Goal: Task Accomplishment & Management: Complete application form

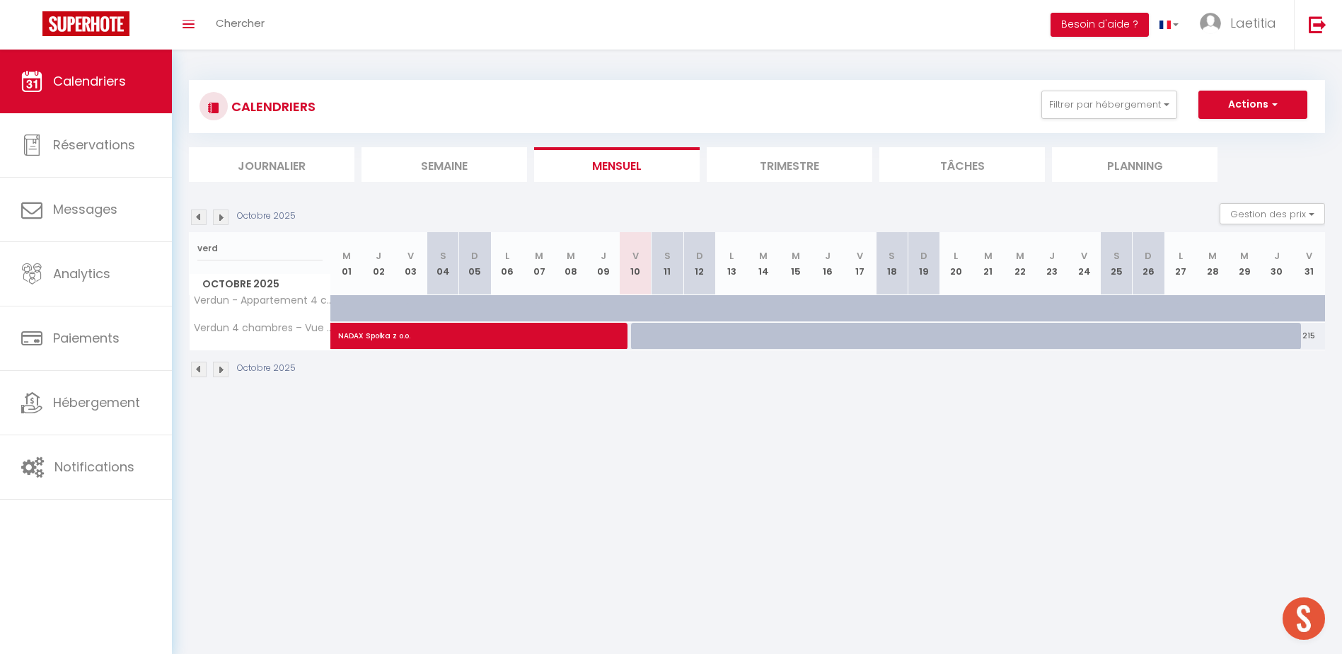
click at [262, 254] on input "verd" at bounding box center [259, 248] width 125 height 25
click at [258, 255] on input "verd" at bounding box center [259, 248] width 125 height 25
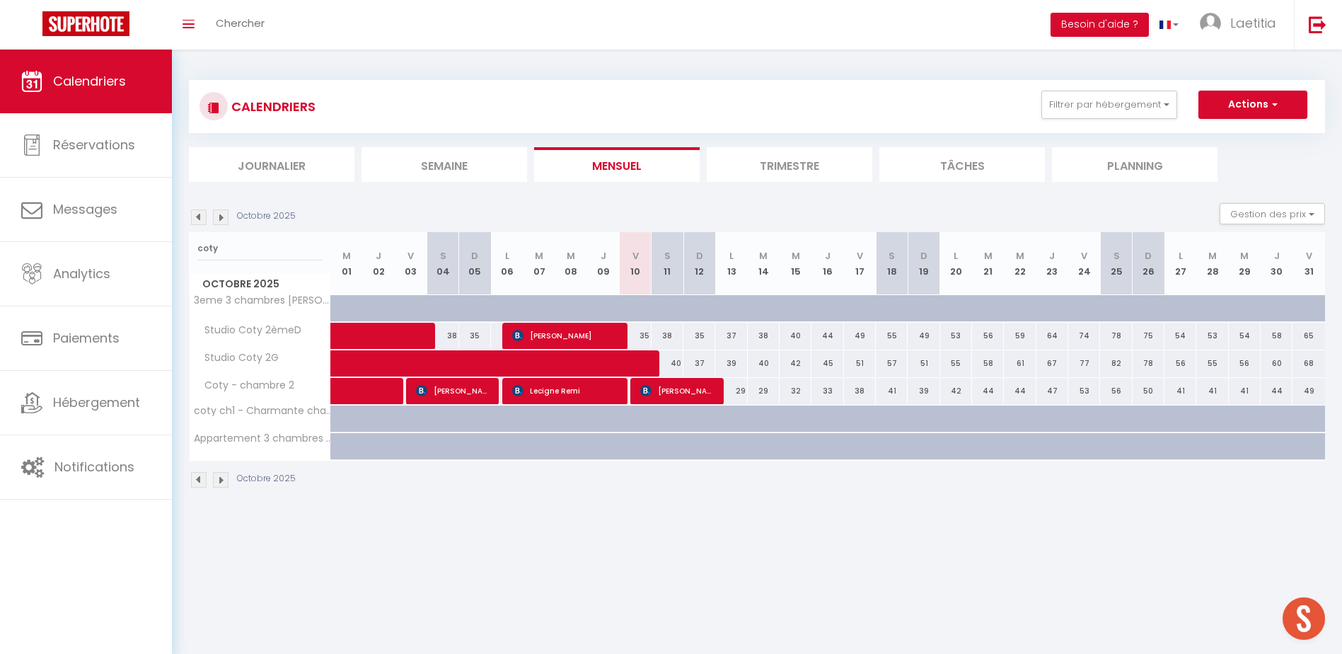
type input "coty"
click at [589, 331] on span "[PERSON_NAME]" at bounding box center [565, 335] width 106 height 27
select select "OK"
select select "KO"
select select "0"
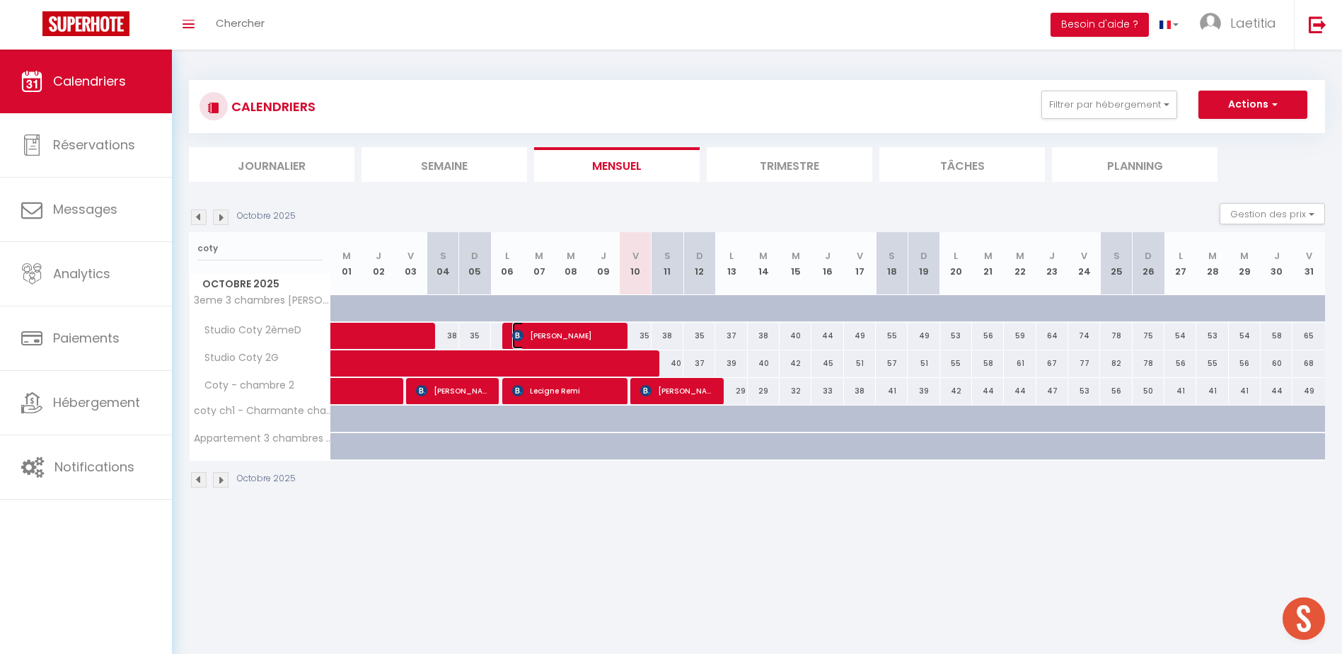
select select "0"
select select "1"
select select
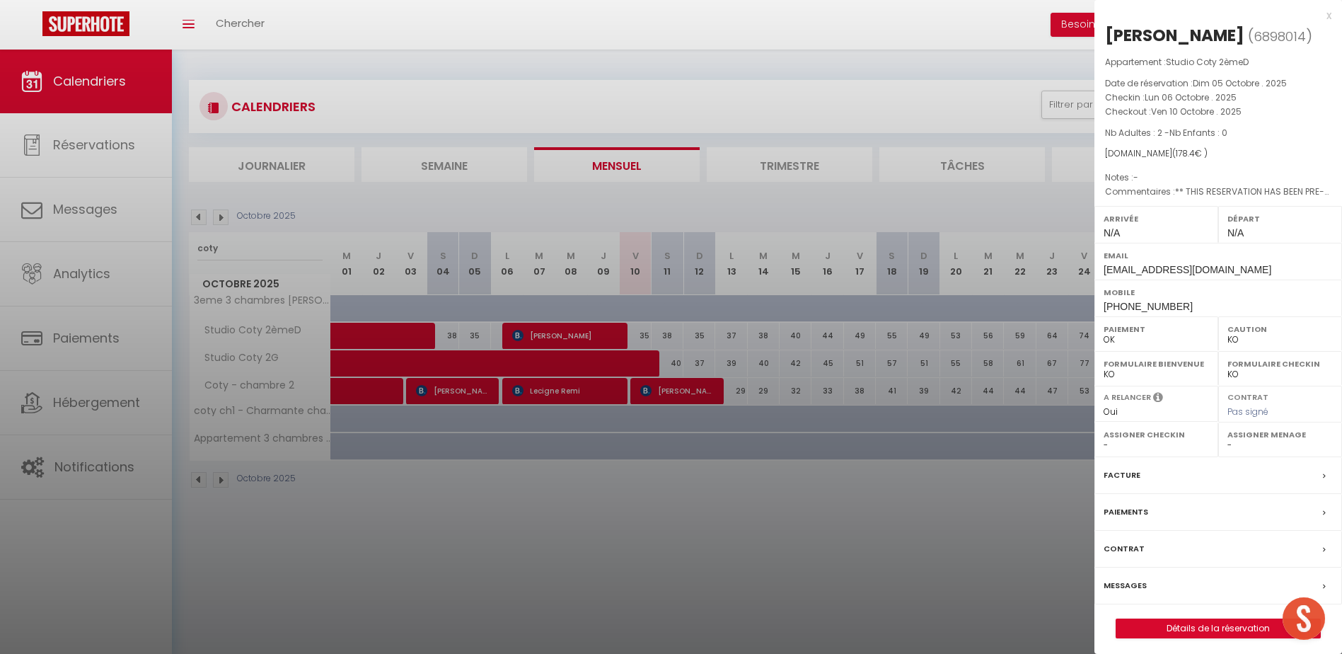
click at [1125, 587] on label "Messages" at bounding box center [1125, 585] width 43 height 15
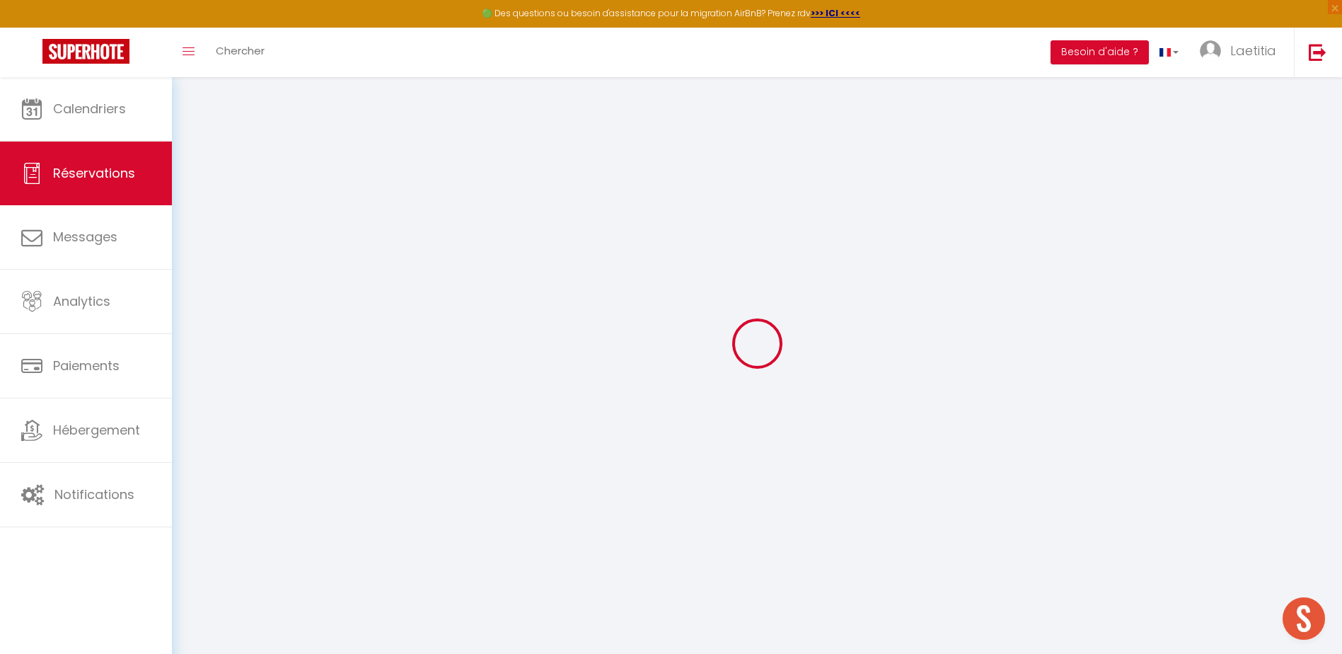
scroll to position [77, 0]
type input "[PERSON_NAME]"
type input "Delalande"
type input "[EMAIL_ADDRESS][DOMAIN_NAME]"
type input "[PHONE_NUMBER]"
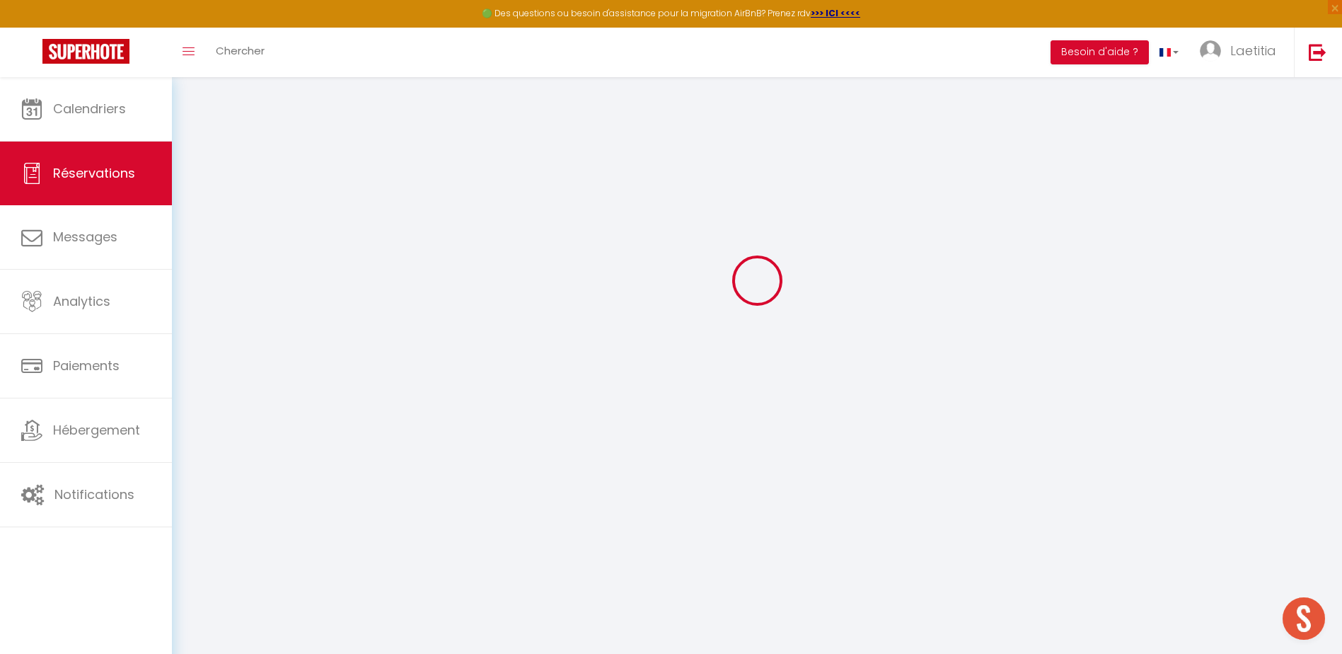
select select "FR"
type input "29.23"
type input "2.5"
select select "68413"
select select "1"
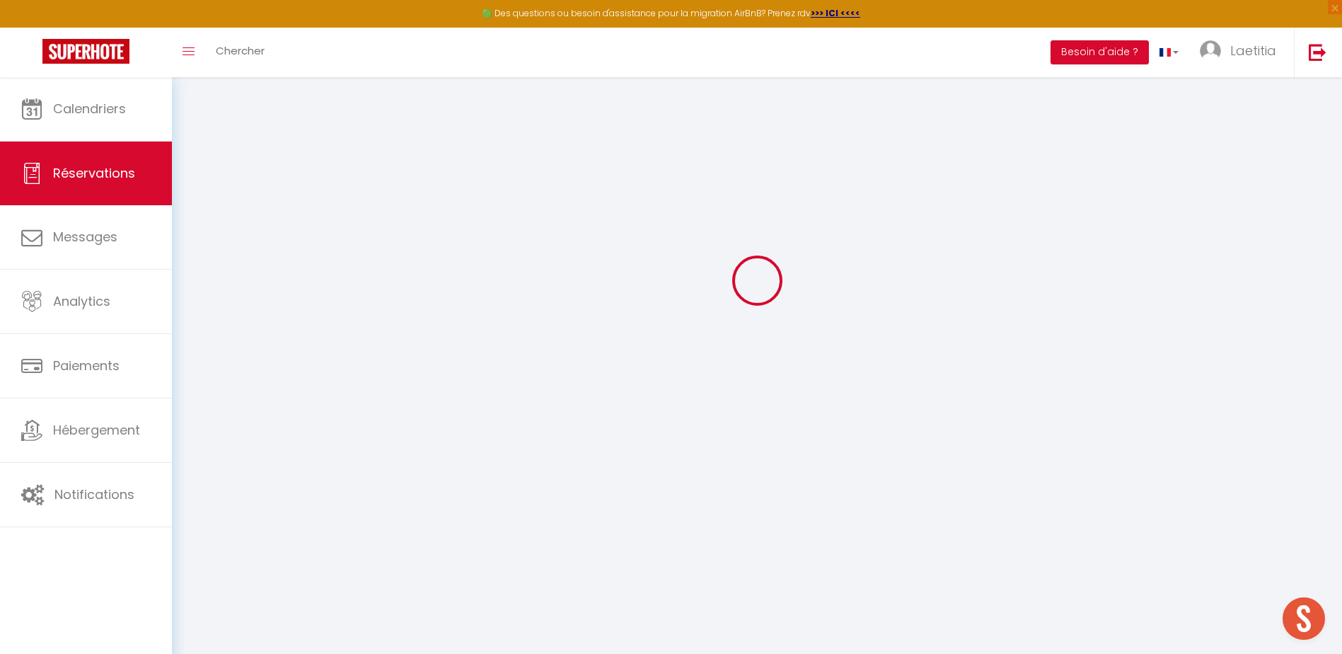
select select
type input "2"
select select "12"
select select "14"
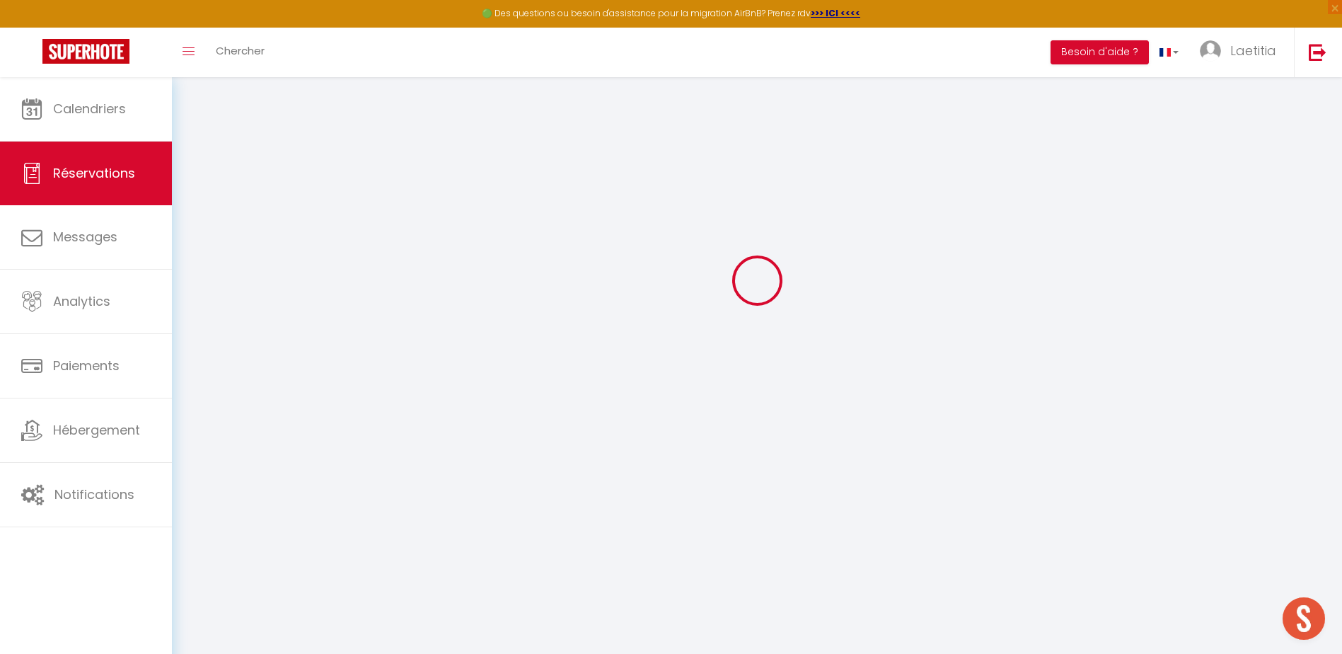
type input "141.95"
checkbox input "false"
type input "0"
select select "2"
type input "0"
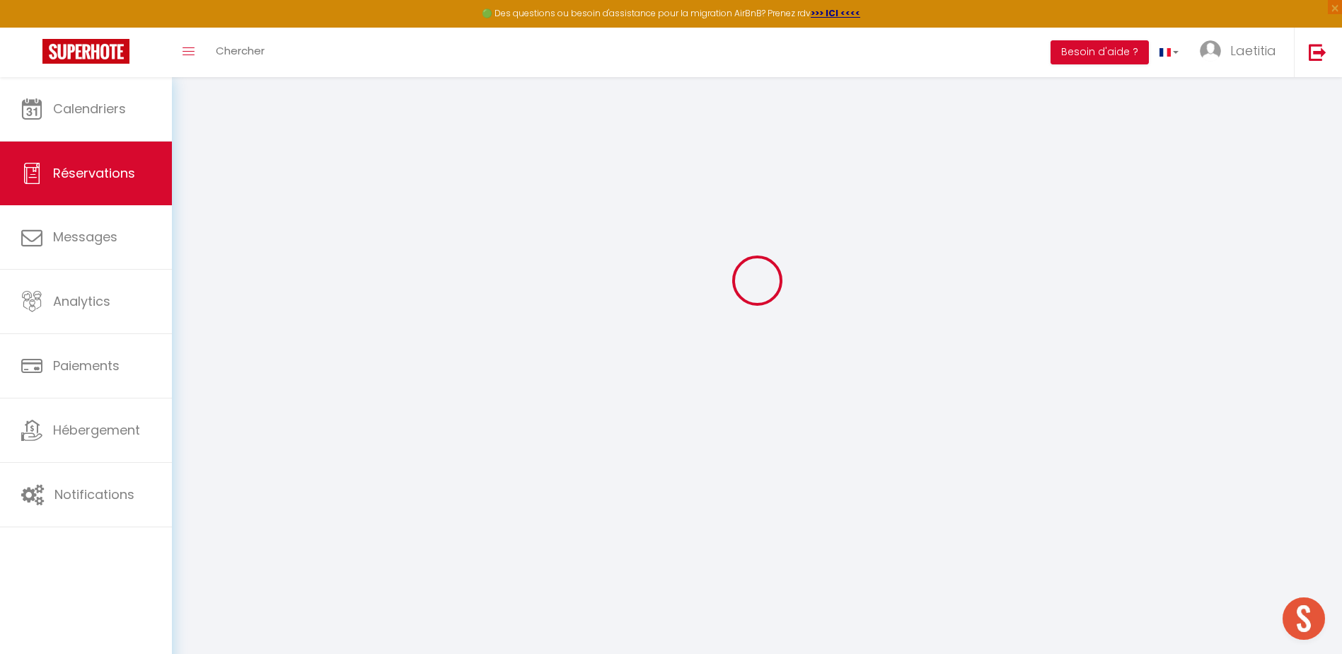
type input "0"
select select
checkbox input "false"
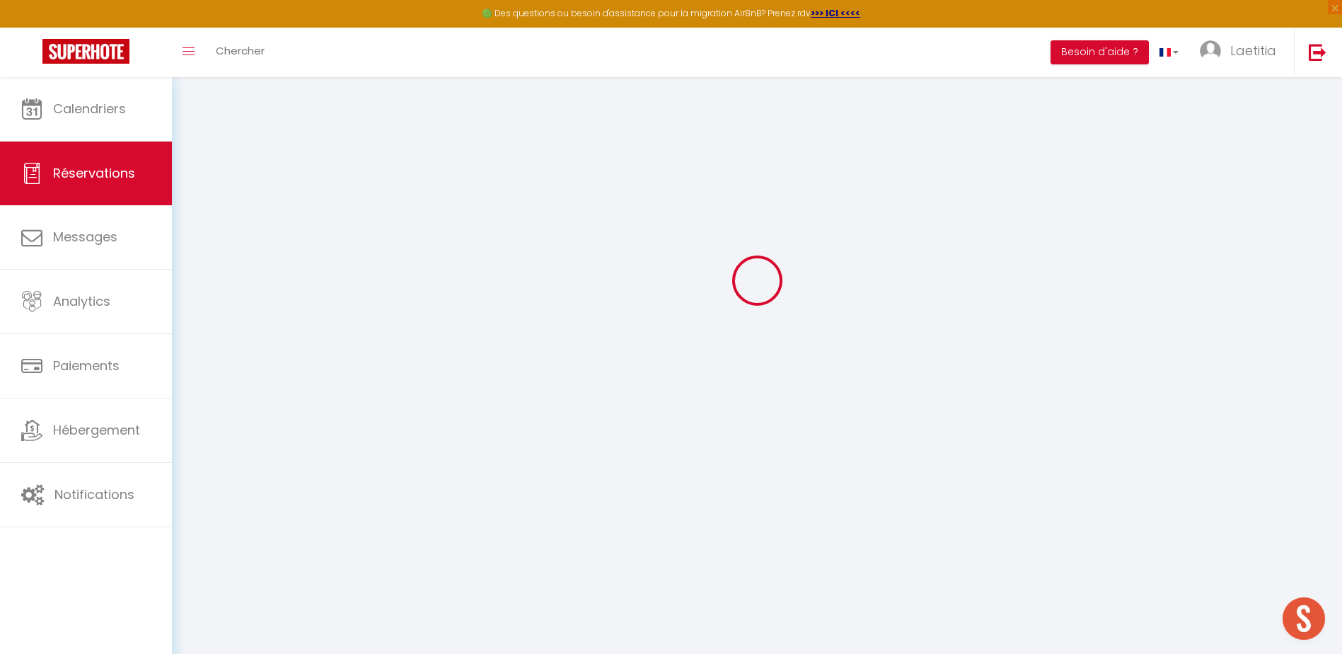
select select
checkbox input "false"
select select
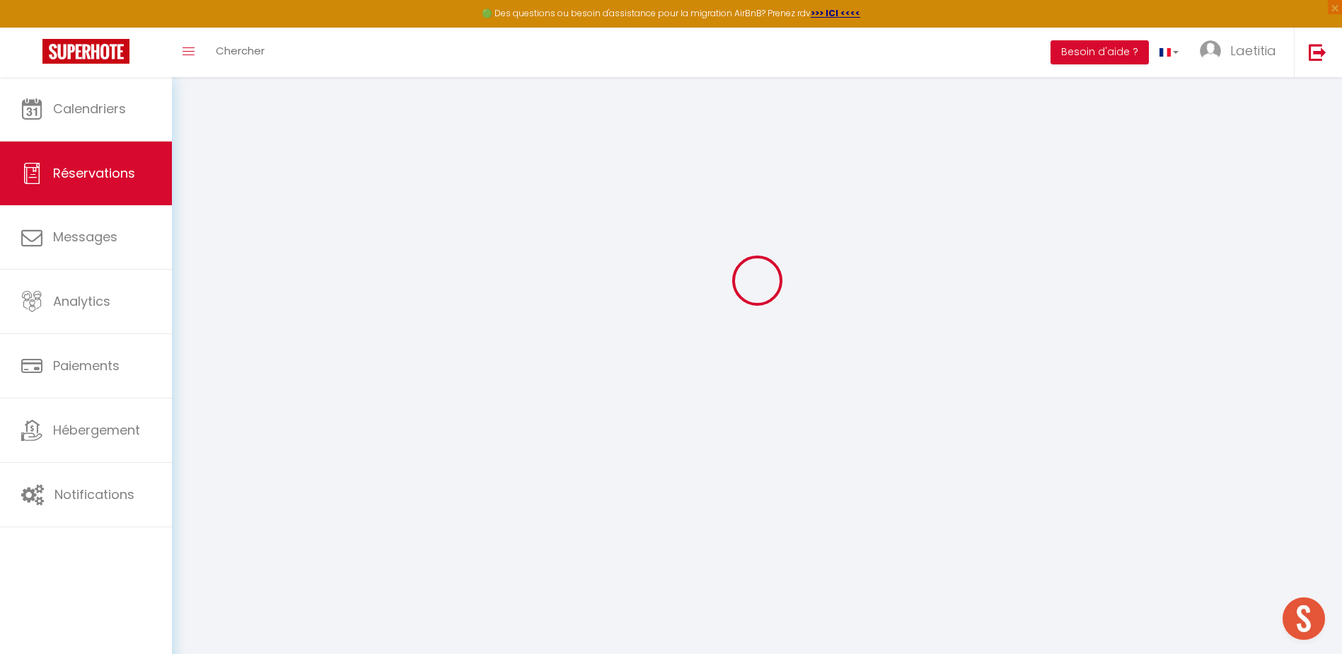
checkbox input "false"
type textarea "** THIS RESERVATION HAS BEEN PRE-PAID ** BOOKING NOTE : Payment charge is EUR 2…"
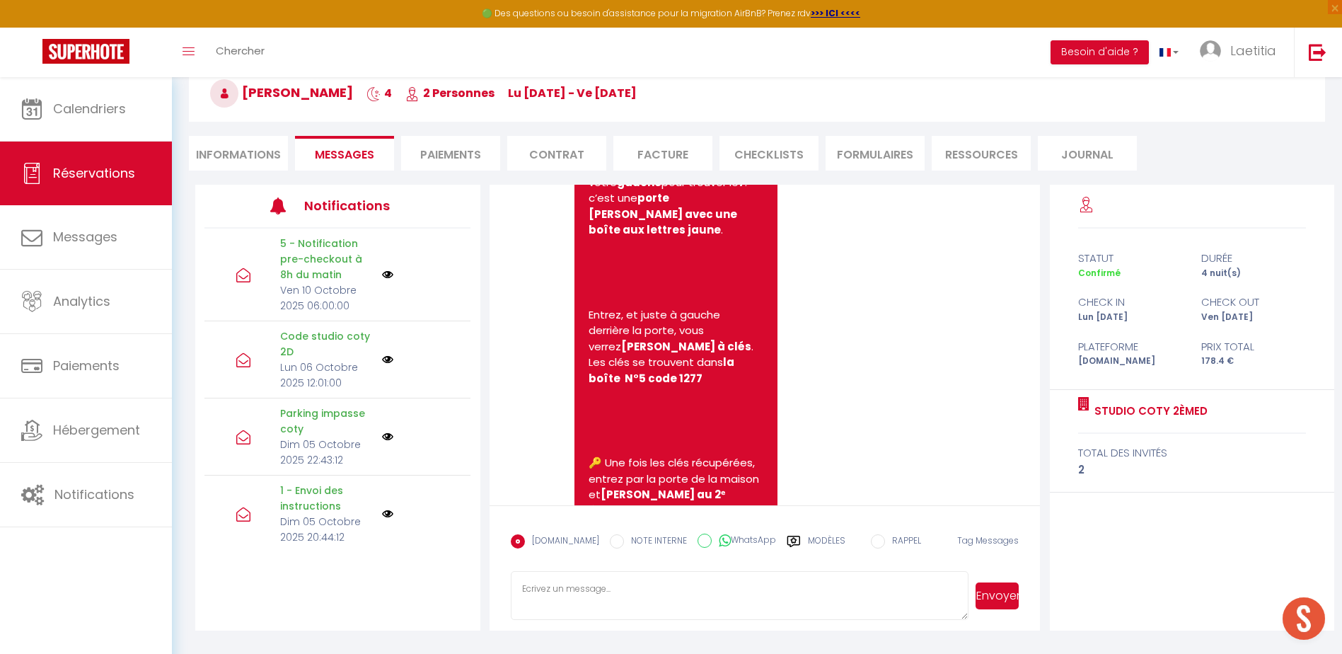
scroll to position [2687, 0]
